Goal: Task Accomplishment & Management: Use online tool/utility

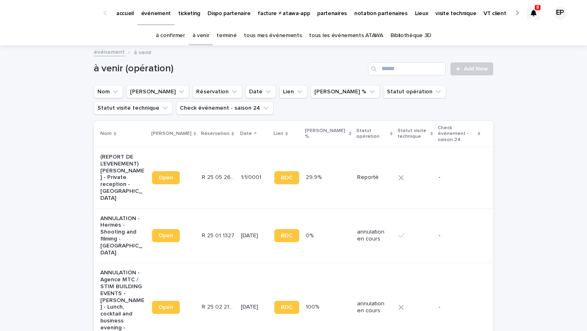
click at [170, 42] on link "à confirmer" at bounding box center [170, 35] width 29 height 19
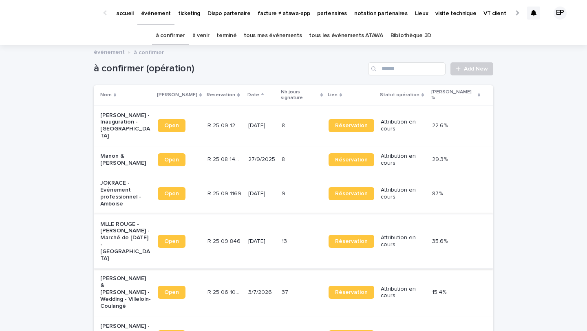
click at [179, 238] on span "Open" at bounding box center [171, 241] width 15 height 6
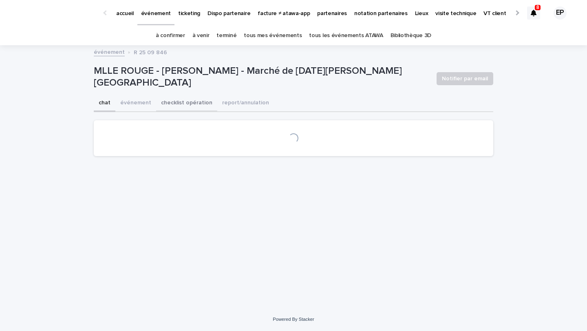
click at [179, 106] on button "checklist opération" at bounding box center [186, 103] width 61 height 17
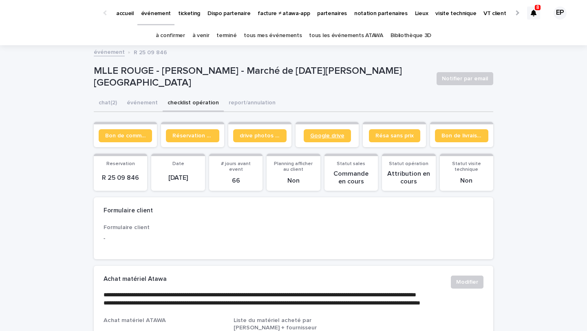
click at [338, 135] on span "Google drive" at bounding box center [327, 136] width 34 height 6
click at [326, 139] on link "Google drive" at bounding box center [327, 135] width 47 height 13
click at [113, 111] on button "chat (2)" at bounding box center [108, 103] width 28 height 17
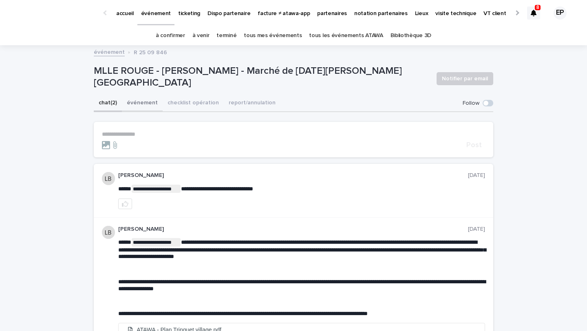
click at [136, 106] on button "événement" at bounding box center [142, 103] width 41 height 17
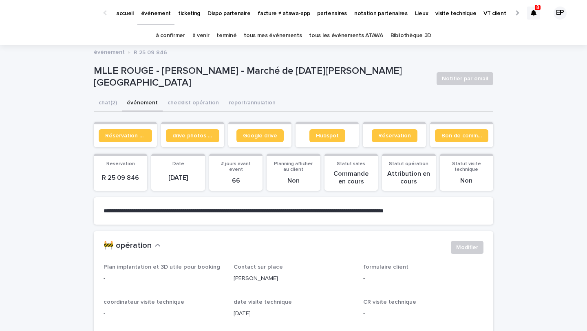
click at [139, 101] on button "événement" at bounding box center [142, 103] width 41 height 17
click at [250, 135] on span "Google drive" at bounding box center [260, 136] width 34 height 6
click at [108, 102] on button "chat (2)" at bounding box center [108, 103] width 28 height 17
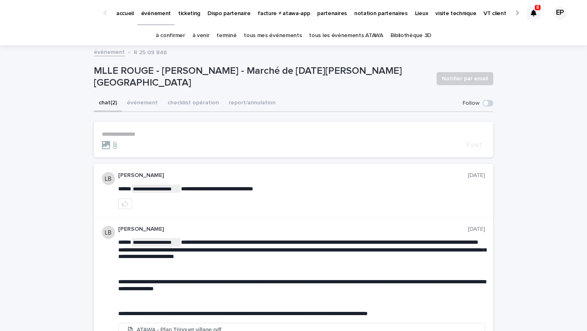
scroll to position [99, 0]
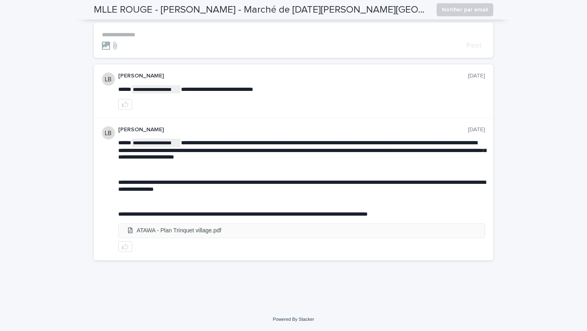
click at [201, 229] on li "ATAWA - Plan Trinquet village.pdf" at bounding box center [302, 230] width 366 height 13
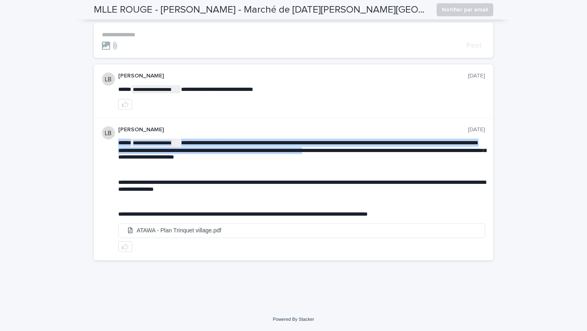
drag, startPoint x: 383, startPoint y: 159, endPoint x: 371, endPoint y: 152, distance: 12.9
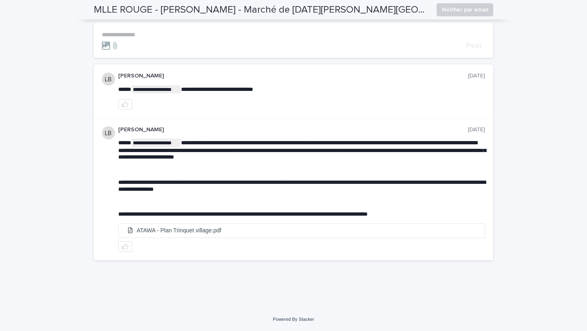
click at [371, 160] on p "**********" at bounding box center [301, 150] width 367 height 22
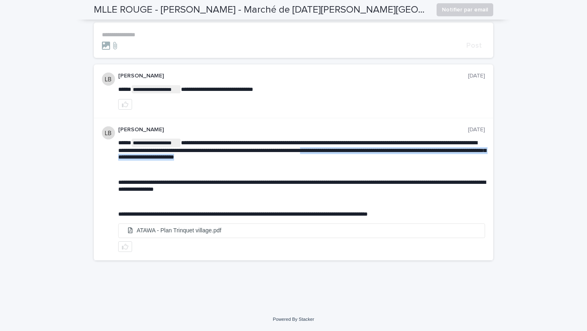
drag, startPoint x: 369, startPoint y: 160, endPoint x: 368, endPoint y: 150, distance: 10.3
click at [368, 150] on p "**********" at bounding box center [301, 150] width 367 height 22
copy span "**********"
